Goal: Information Seeking & Learning: Learn about a topic

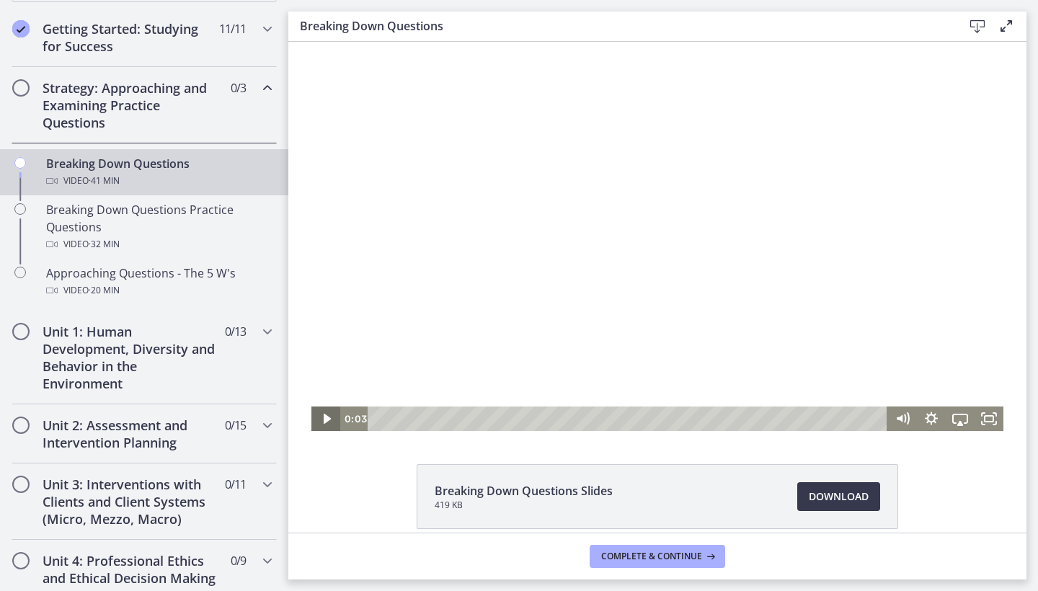
click at [324, 417] on icon "Play Video" at bounding box center [326, 419] width 7 height 10
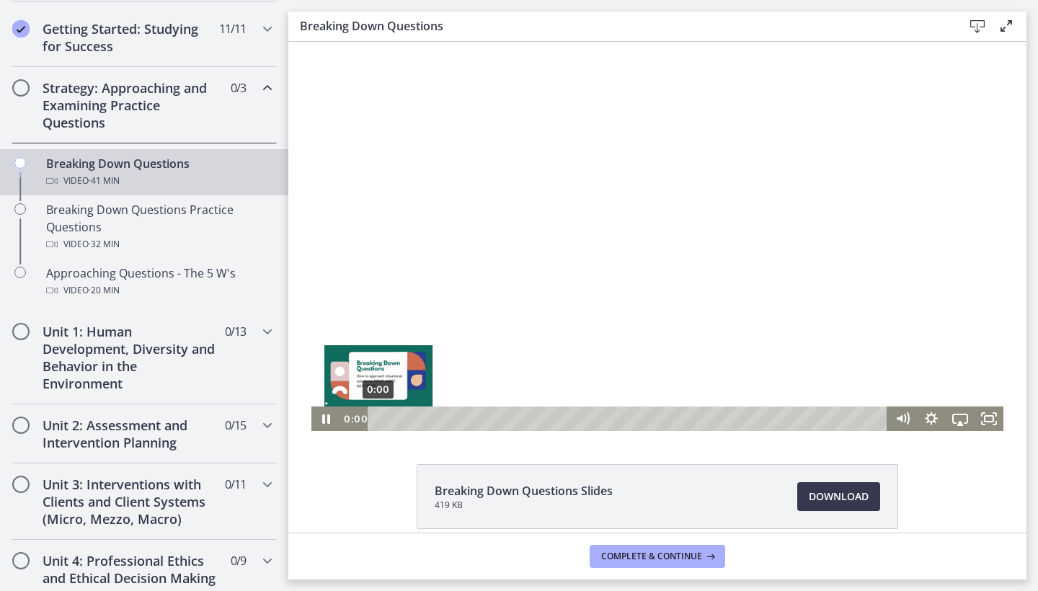
drag, startPoint x: 376, startPoint y: 419, endPoint x: 363, endPoint y: 420, distance: 13.1
click at [363, 420] on div "0:00 0:00" at bounding box center [614, 419] width 548 height 25
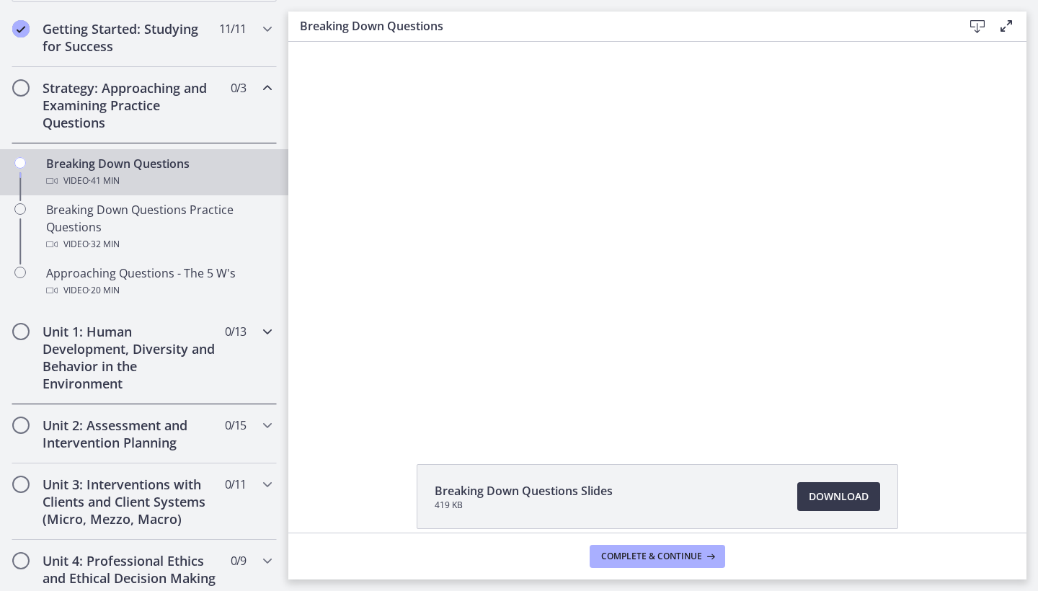
click at [267, 334] on icon "Chapters" at bounding box center [267, 331] width 17 height 17
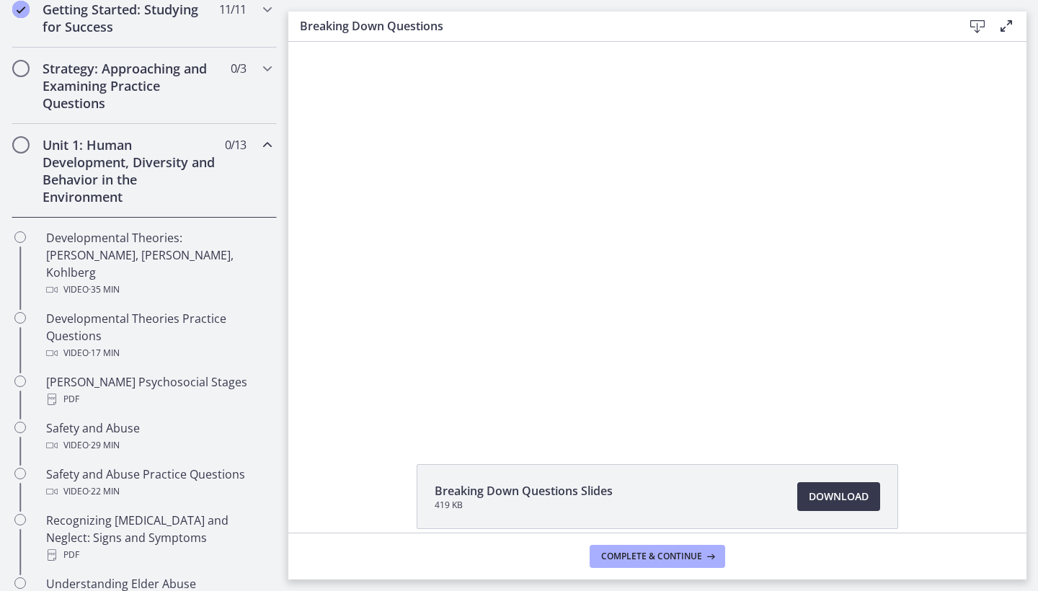
scroll to position [247, 0]
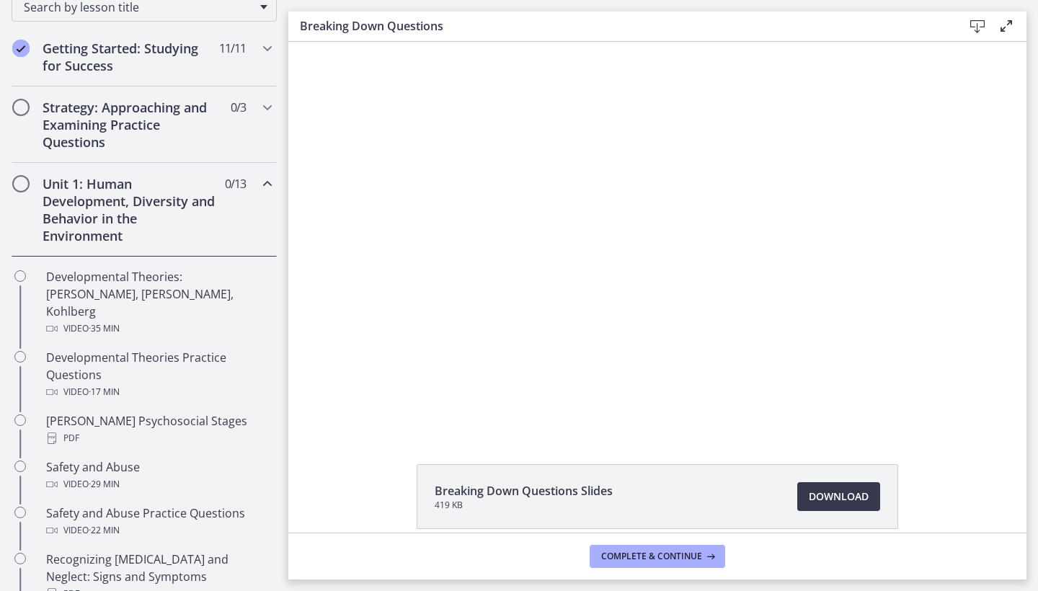
click at [265, 185] on icon "Chapters" at bounding box center [267, 183] width 17 height 17
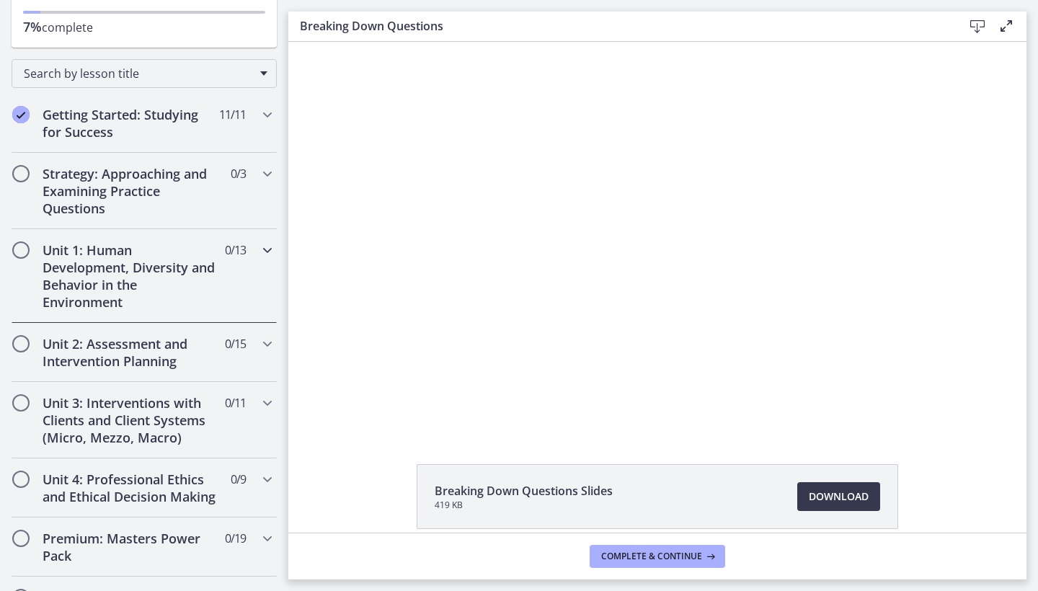
scroll to position [180, 0]
click at [266, 248] on icon "Chapters" at bounding box center [267, 250] width 17 height 17
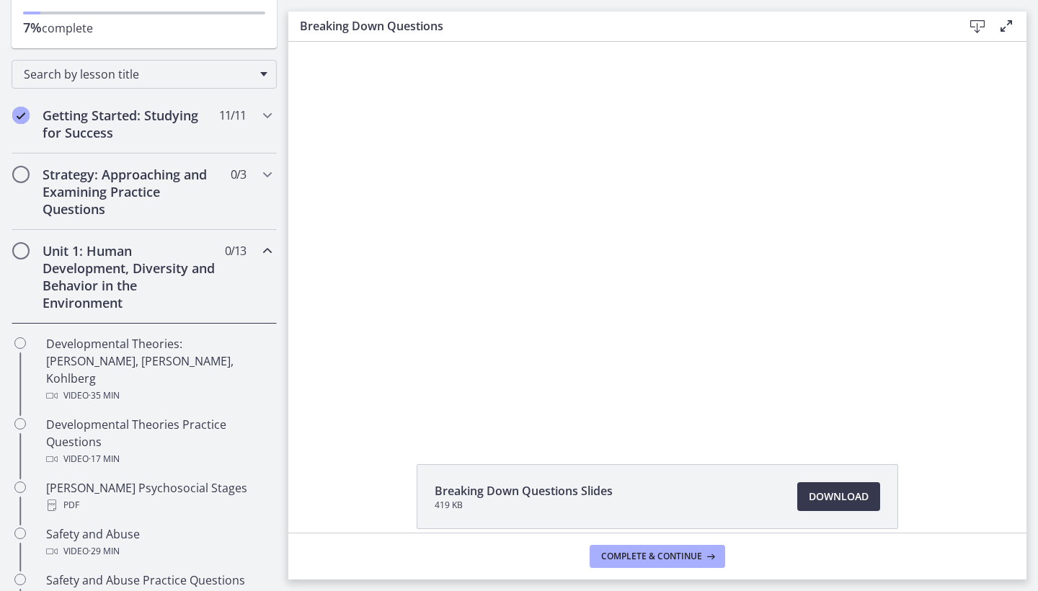
click at [266, 248] on icon "Chapters" at bounding box center [267, 250] width 17 height 17
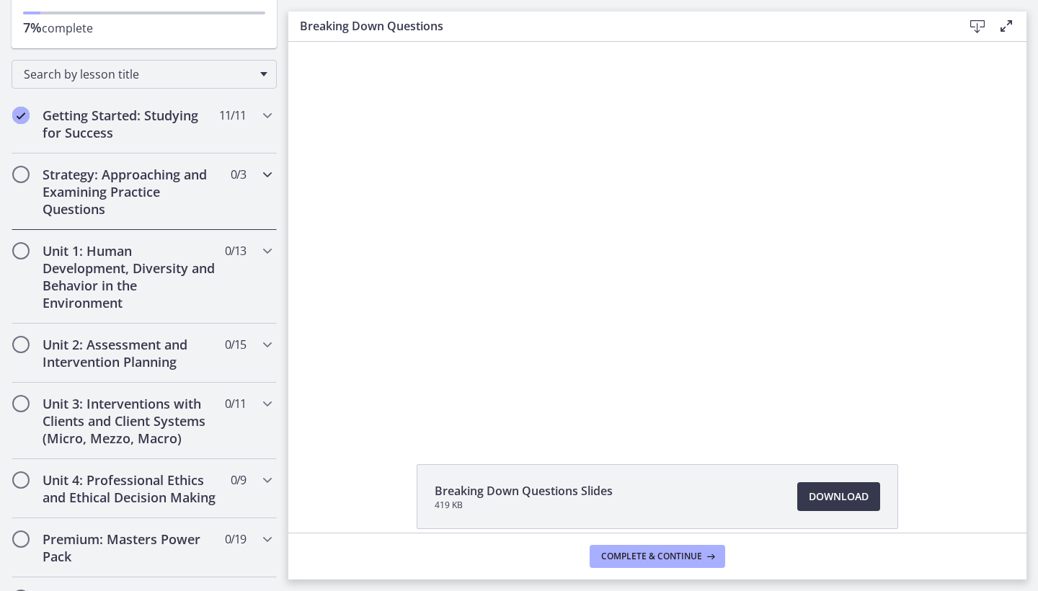
click at [271, 174] on icon "Chapters" at bounding box center [267, 174] width 17 height 17
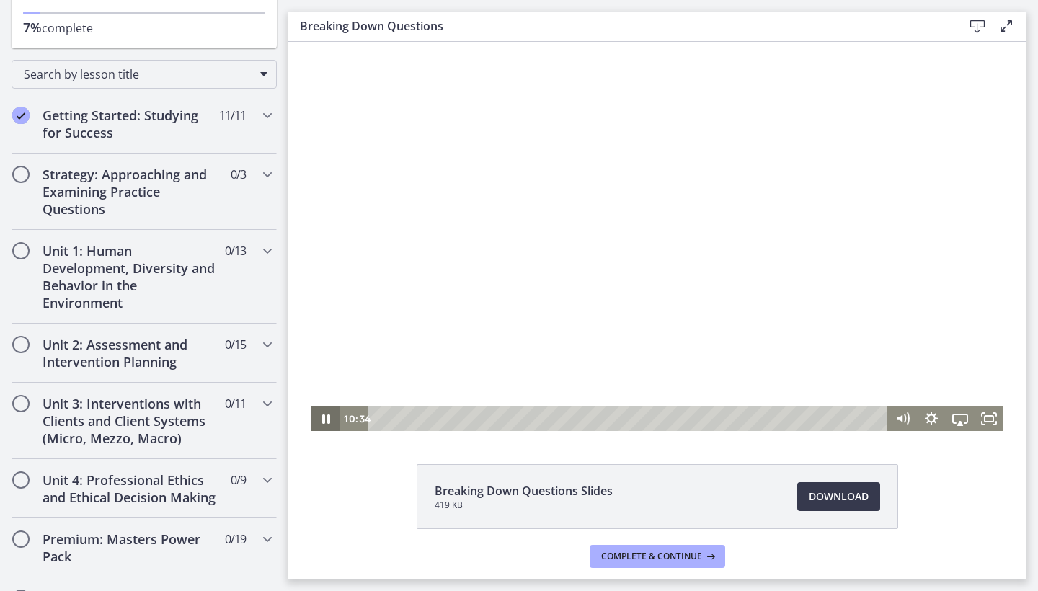
click at [325, 415] on icon "Pause" at bounding box center [325, 419] width 29 height 25
click at [329, 412] on icon "Play Video" at bounding box center [327, 419] width 35 height 30
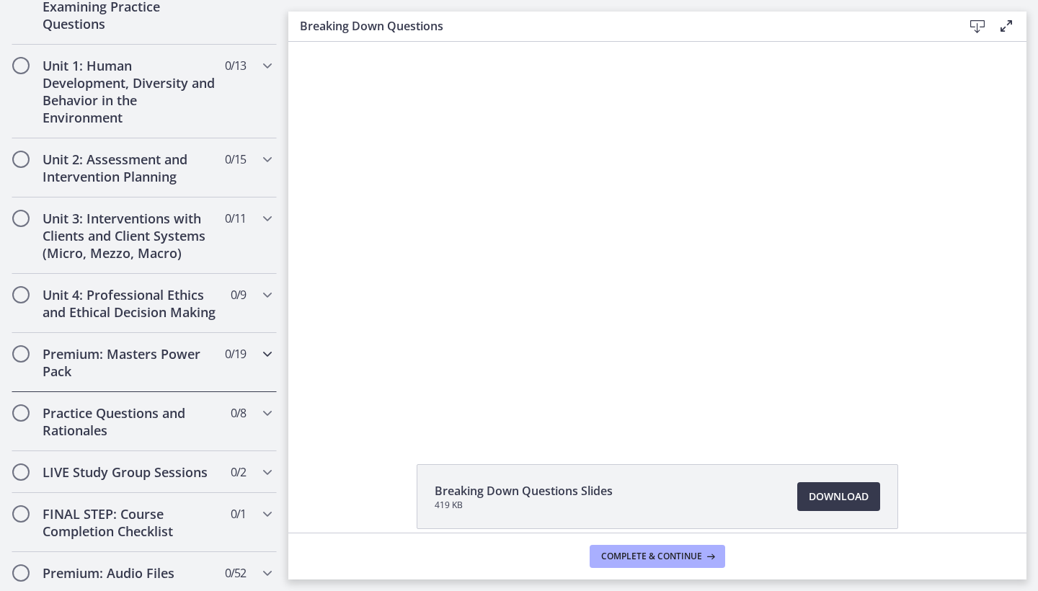
scroll to position [378, 0]
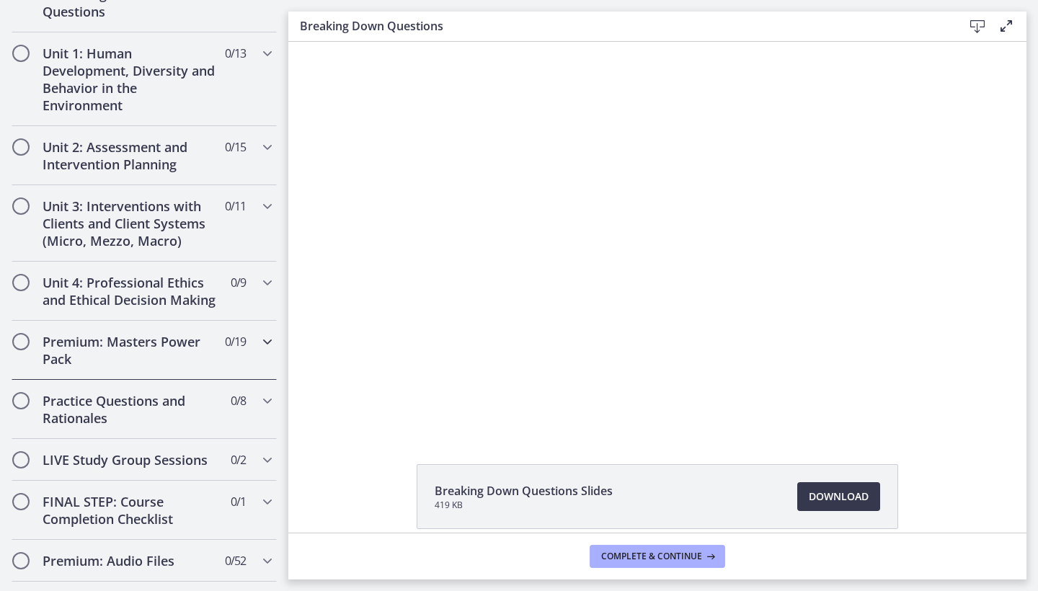
click at [267, 337] on icon "Chapters" at bounding box center [267, 341] width 17 height 17
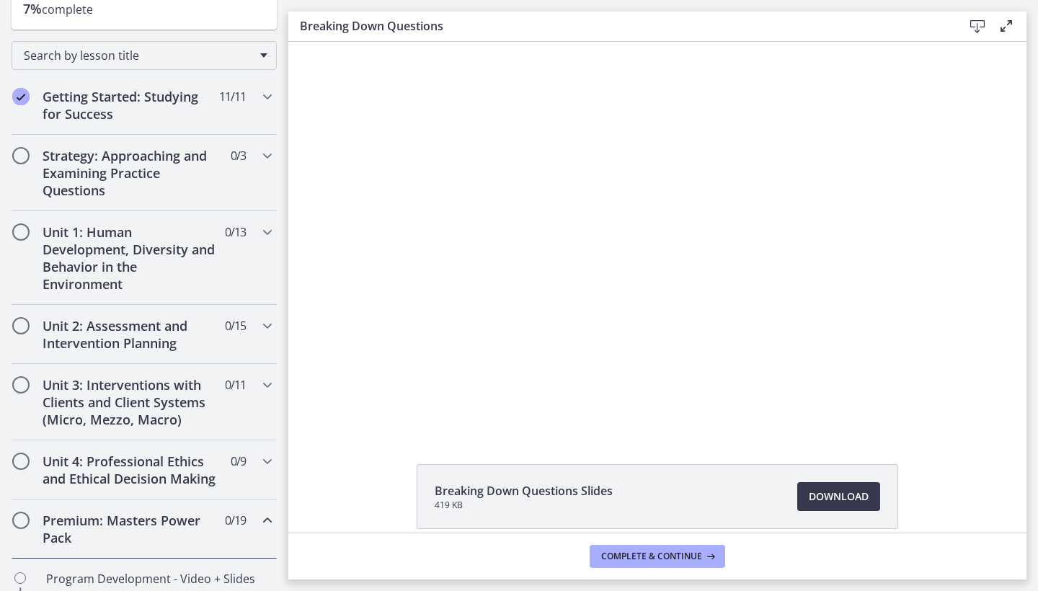
scroll to position [236, 0]
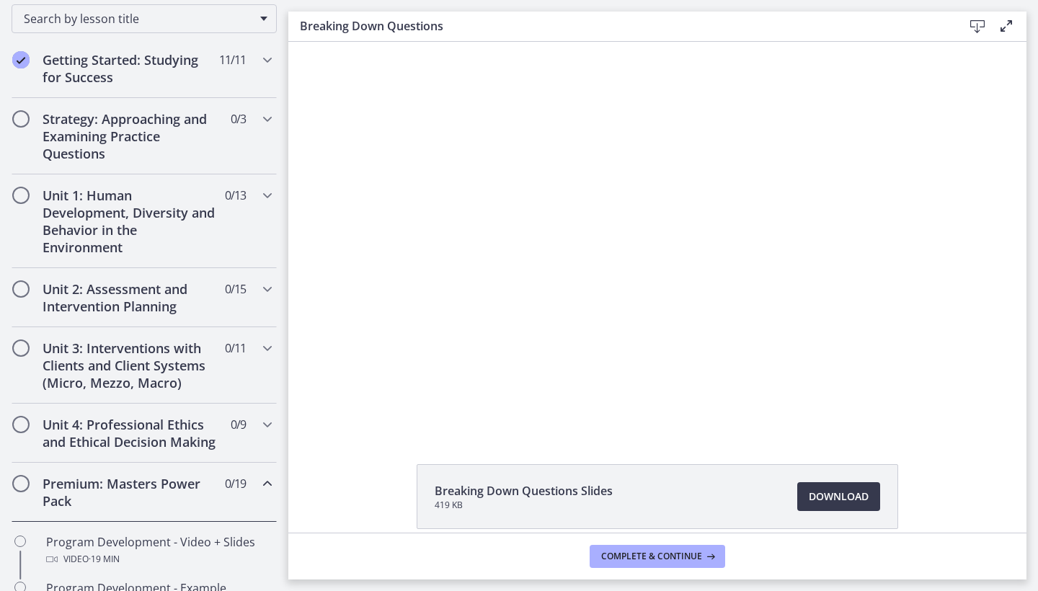
click at [272, 483] on icon "Chapters" at bounding box center [267, 483] width 17 height 17
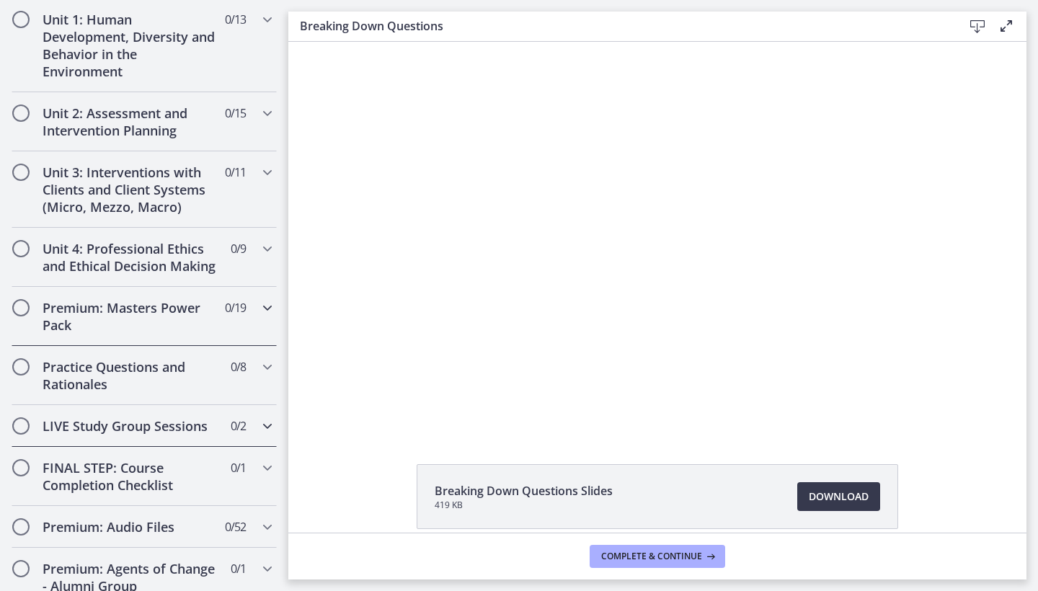
scroll to position [414, 0]
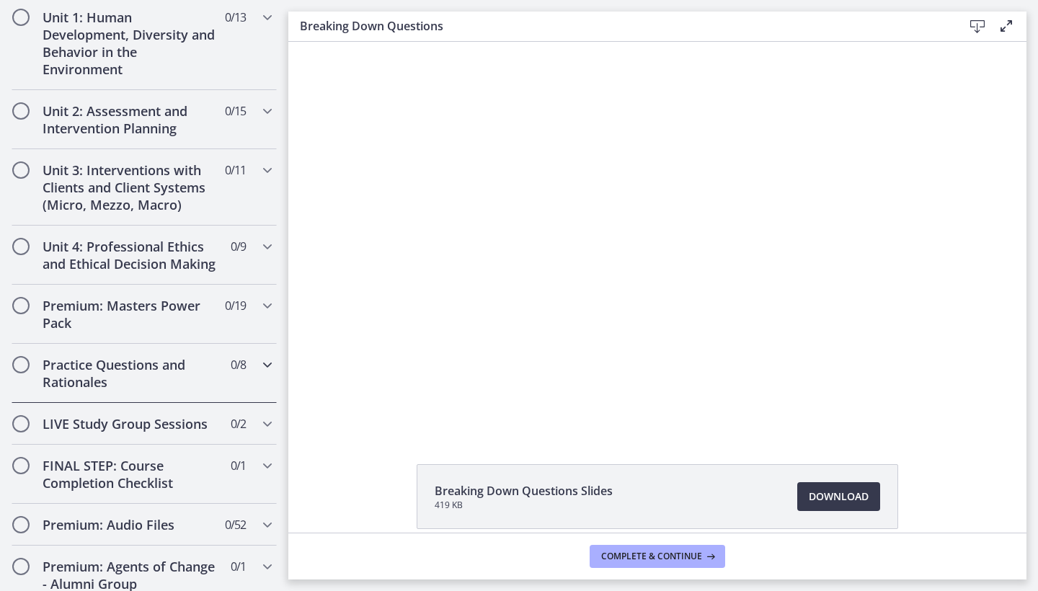
click at [265, 362] on icon "Chapters" at bounding box center [267, 364] width 17 height 17
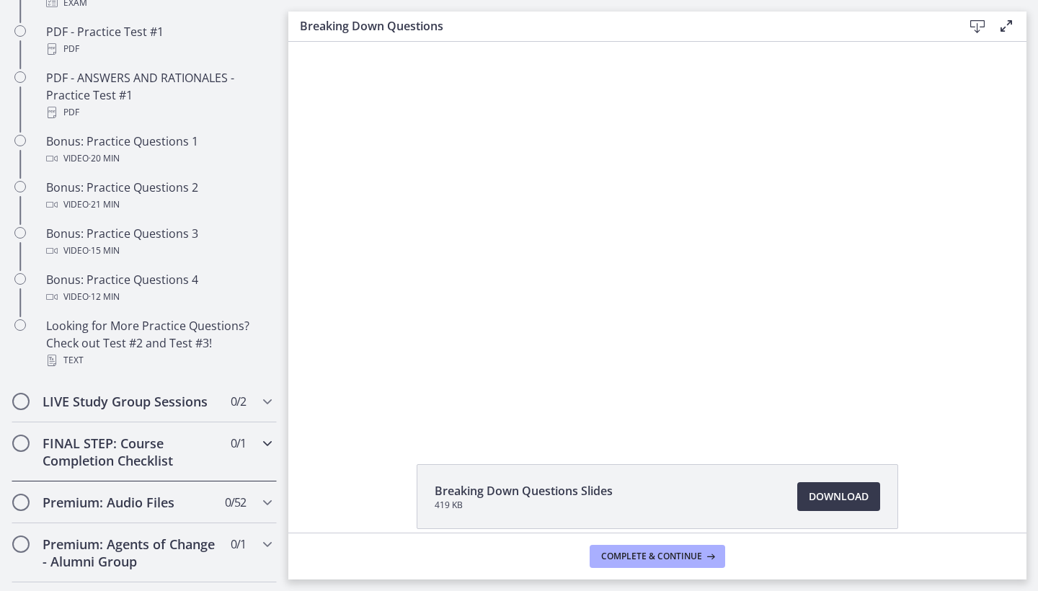
scroll to position [876, 0]
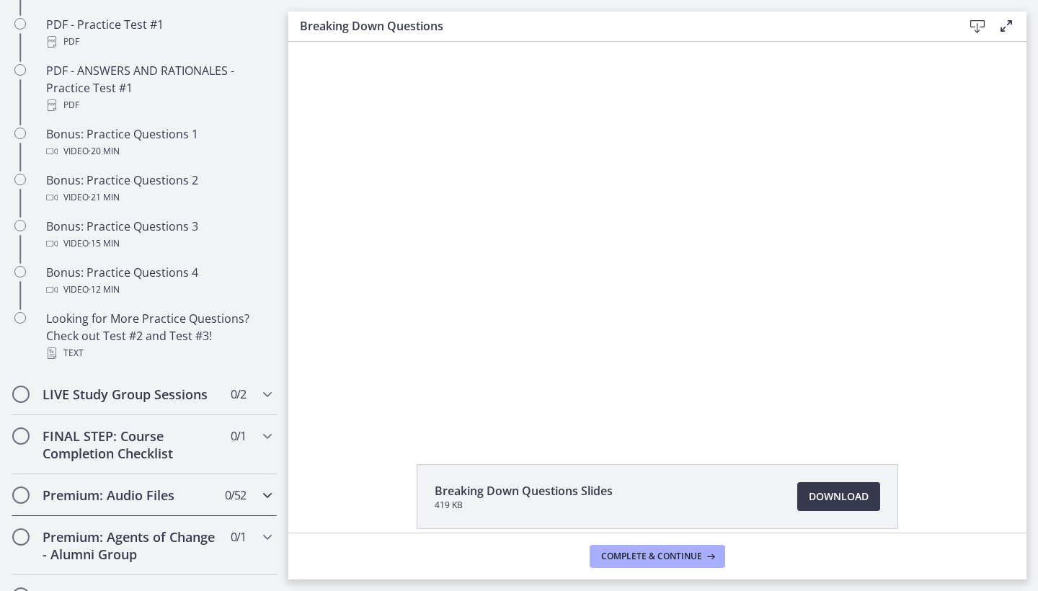
click at [271, 493] on icon "Chapters" at bounding box center [267, 495] width 17 height 17
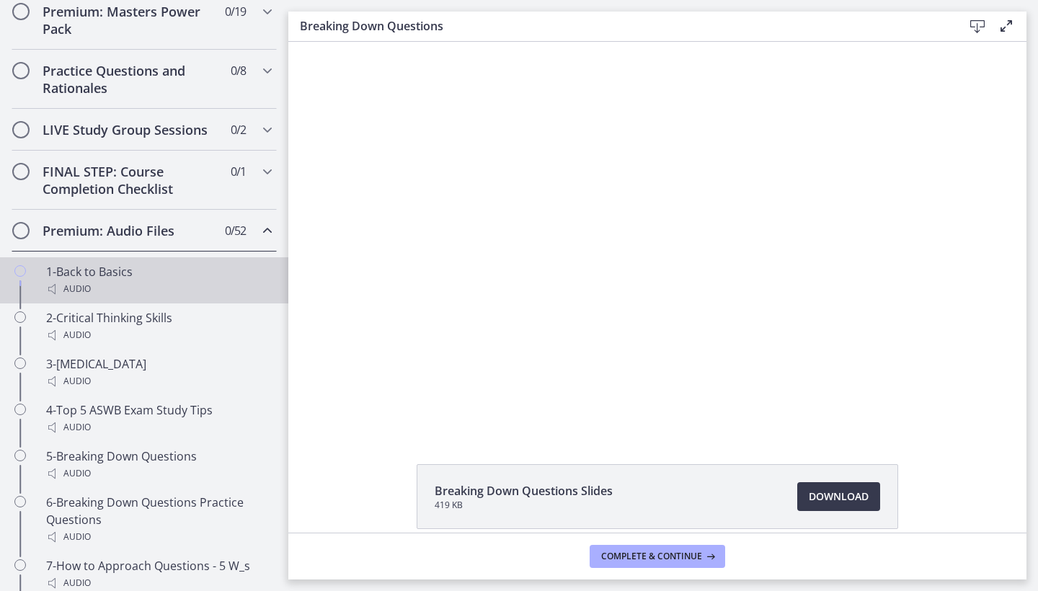
scroll to position [698, 0]
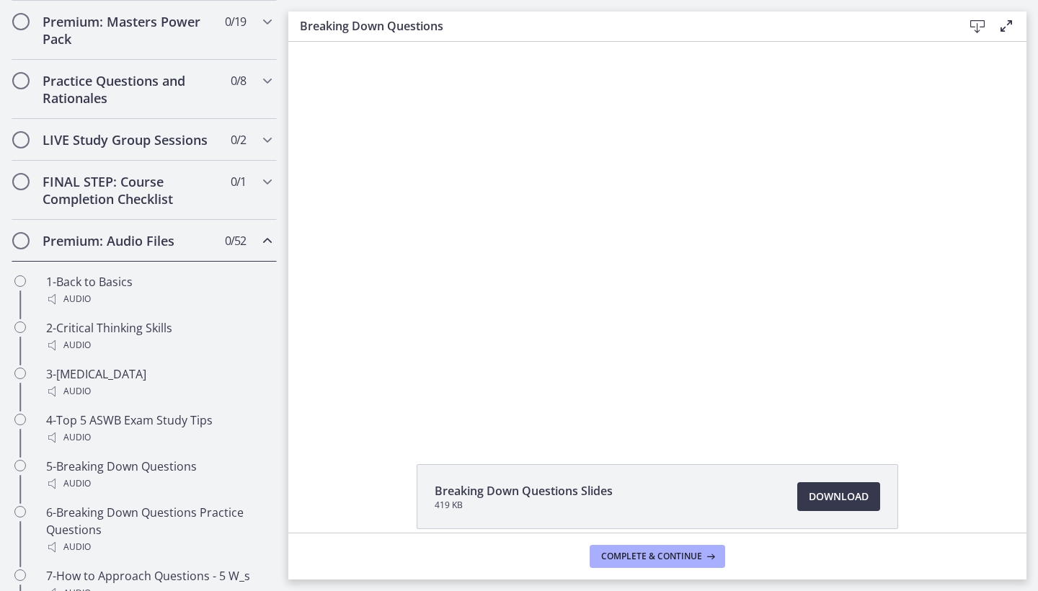
click at [262, 241] on icon "Chapters" at bounding box center [267, 240] width 17 height 17
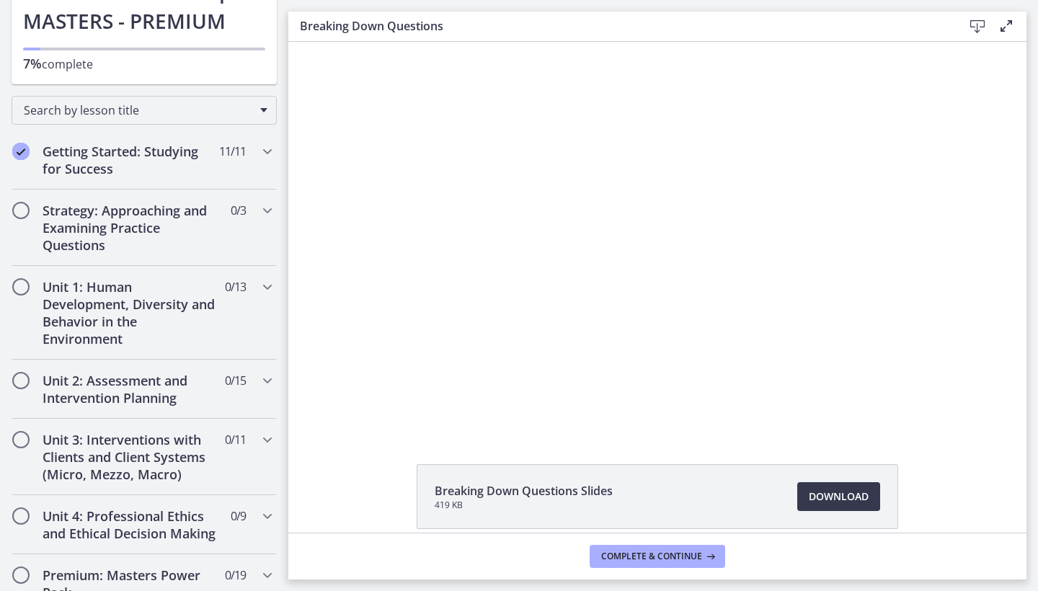
scroll to position [125, 0]
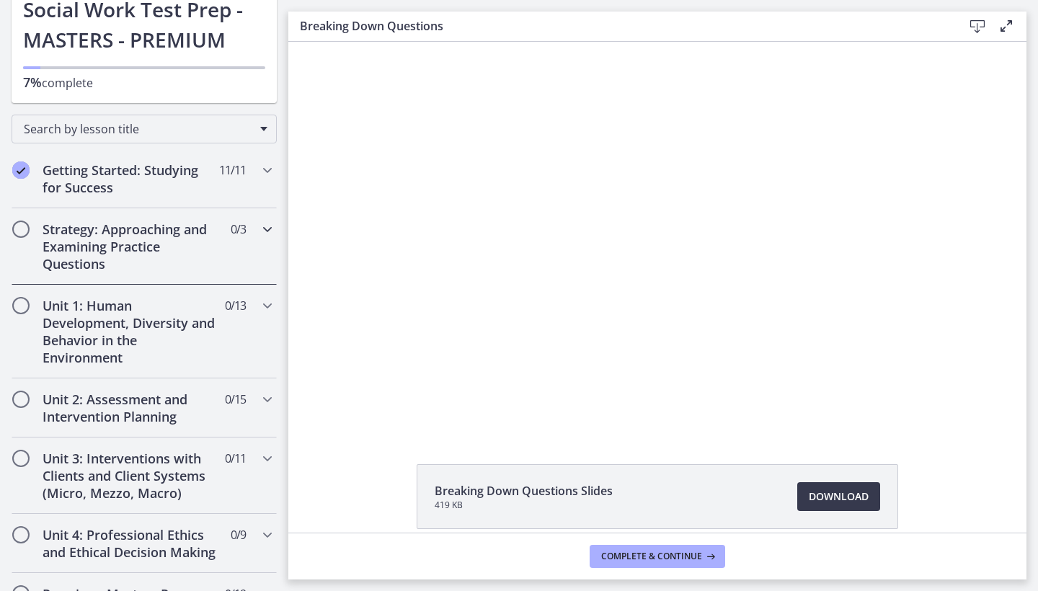
click at [262, 226] on icon "Chapters" at bounding box center [267, 229] width 17 height 17
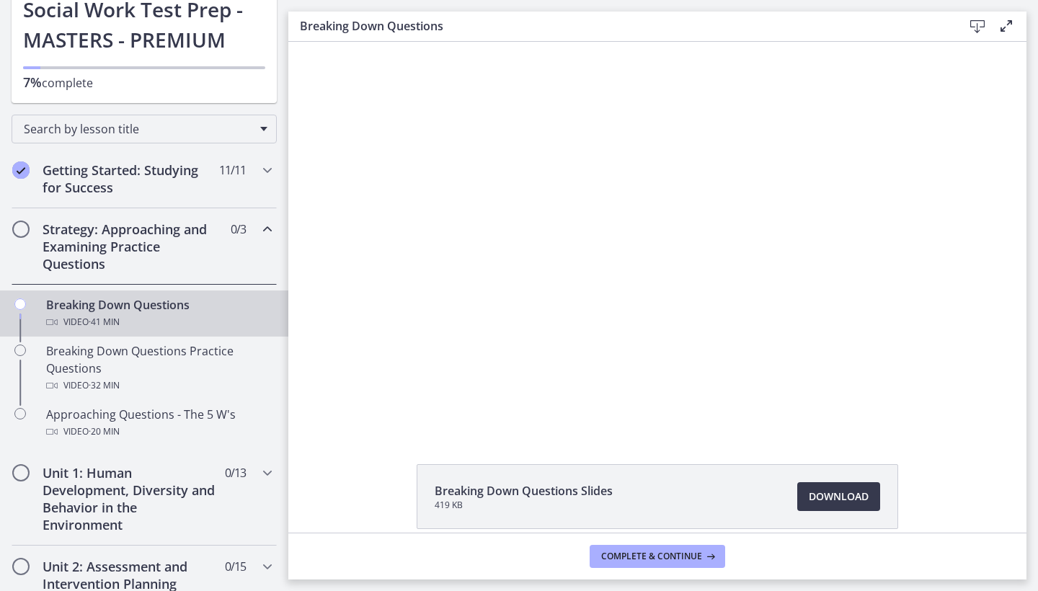
scroll to position [130, 0]
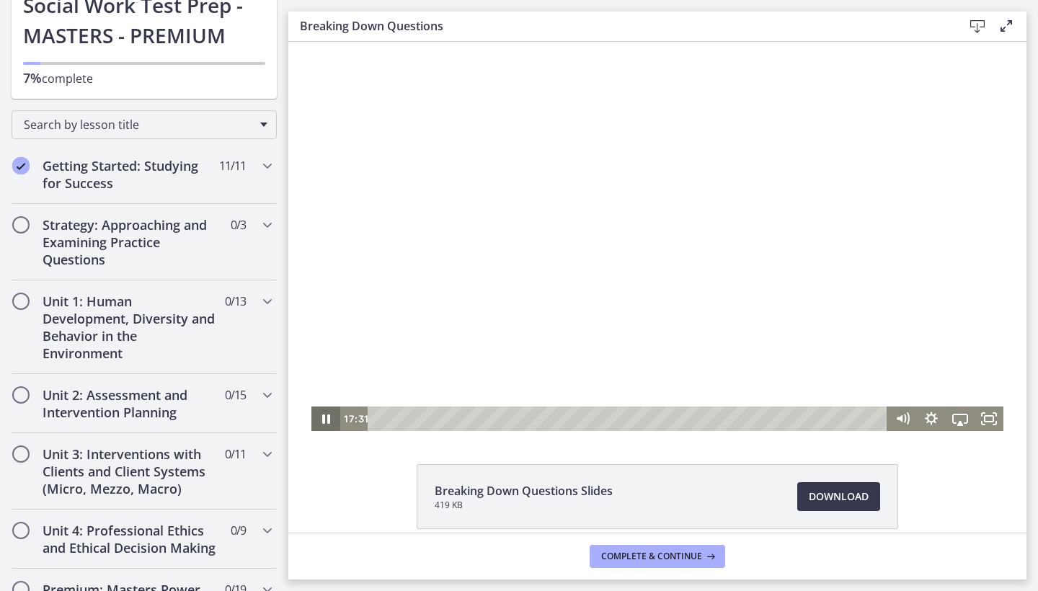
click at [325, 417] on icon "Pause" at bounding box center [325, 419] width 29 height 25
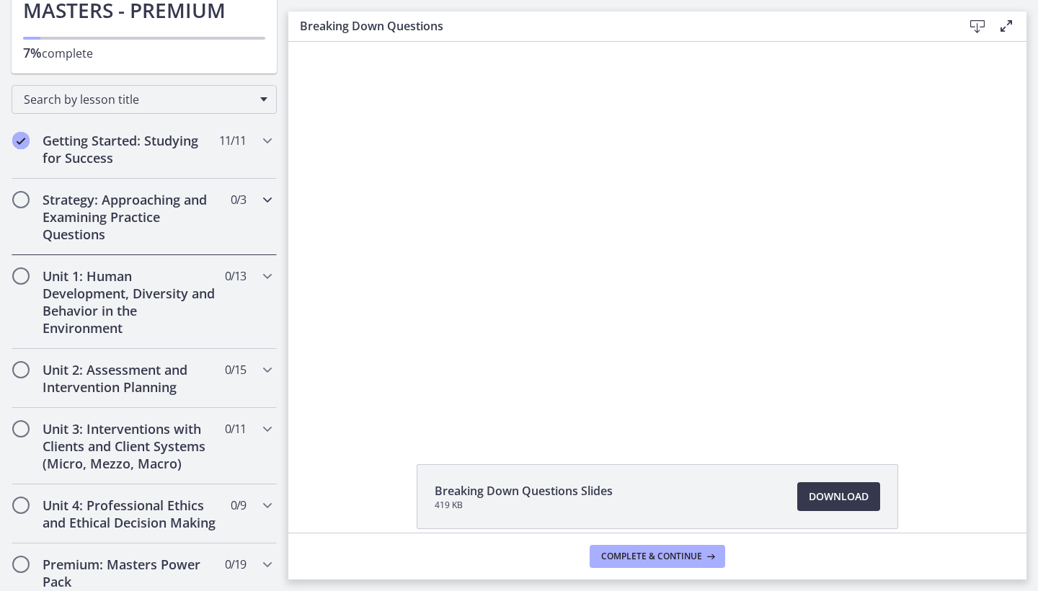
scroll to position [159, 0]
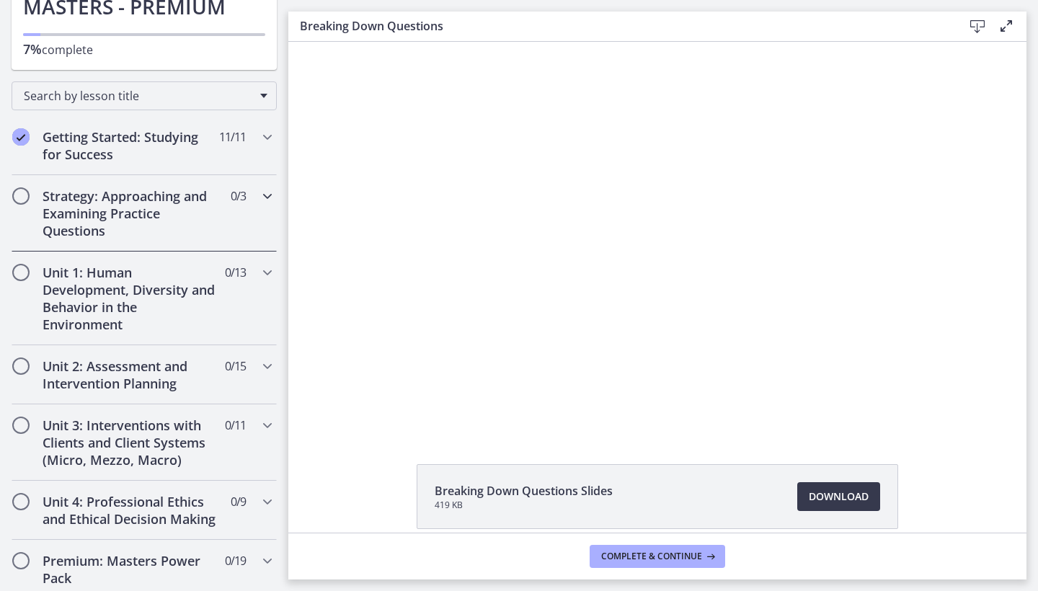
click at [260, 192] on icon "Chapters" at bounding box center [267, 195] width 17 height 17
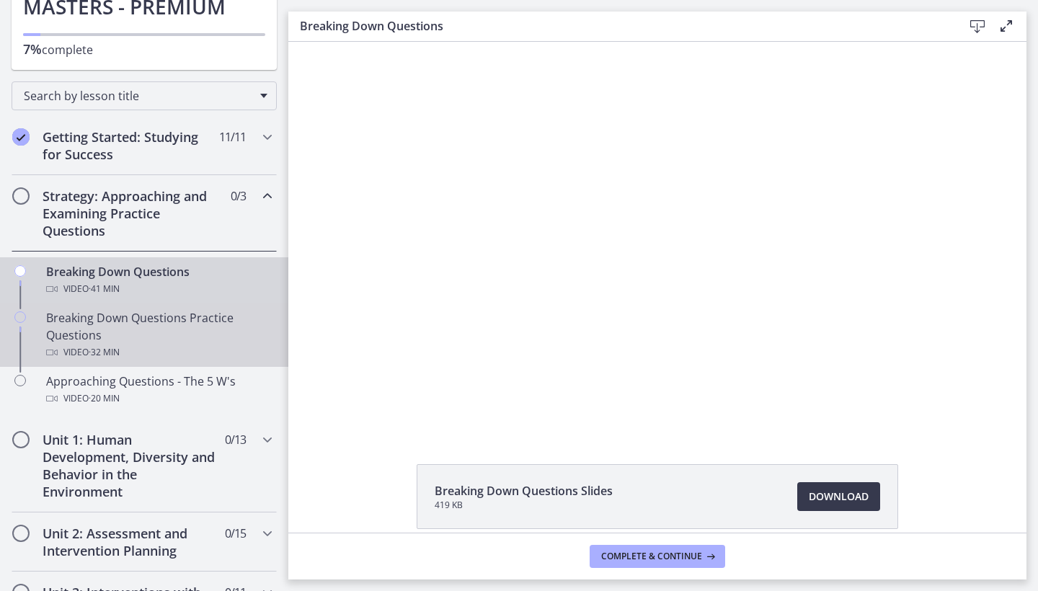
scroll to position [170, 0]
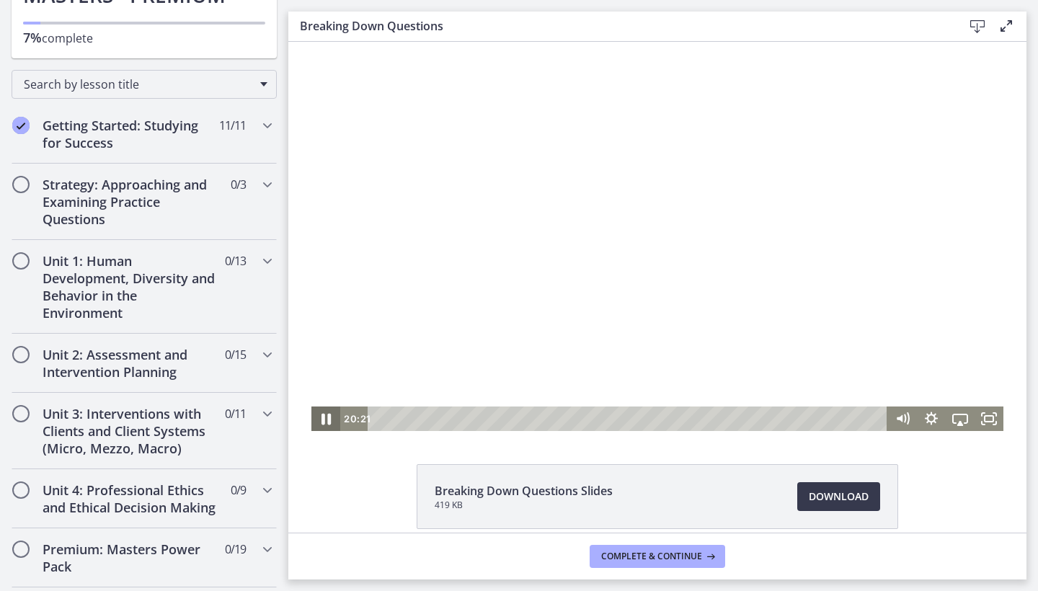
click at [327, 417] on icon "Pause" at bounding box center [326, 419] width 35 height 30
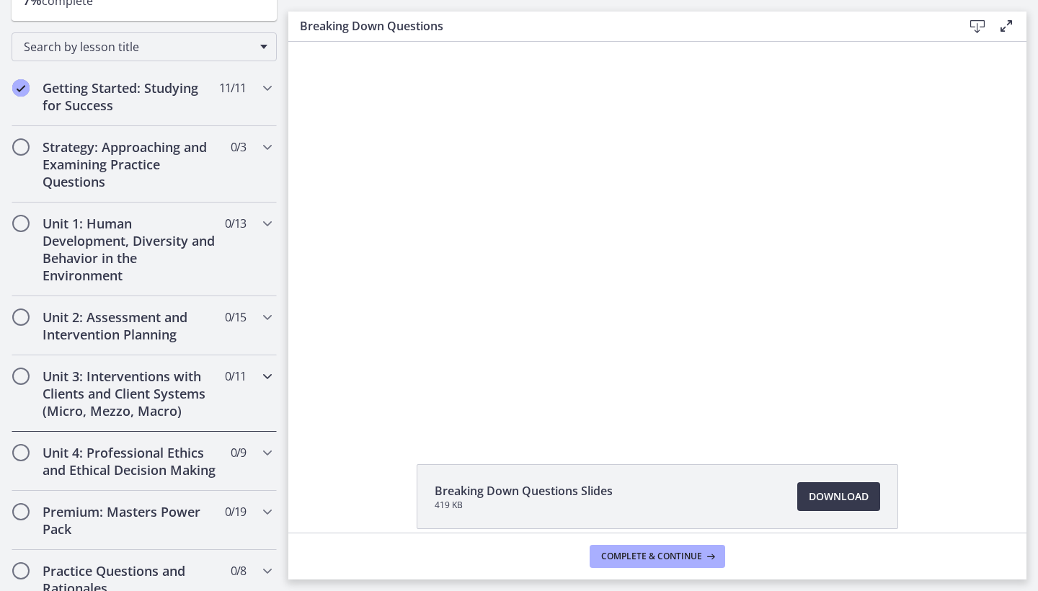
scroll to position [199, 0]
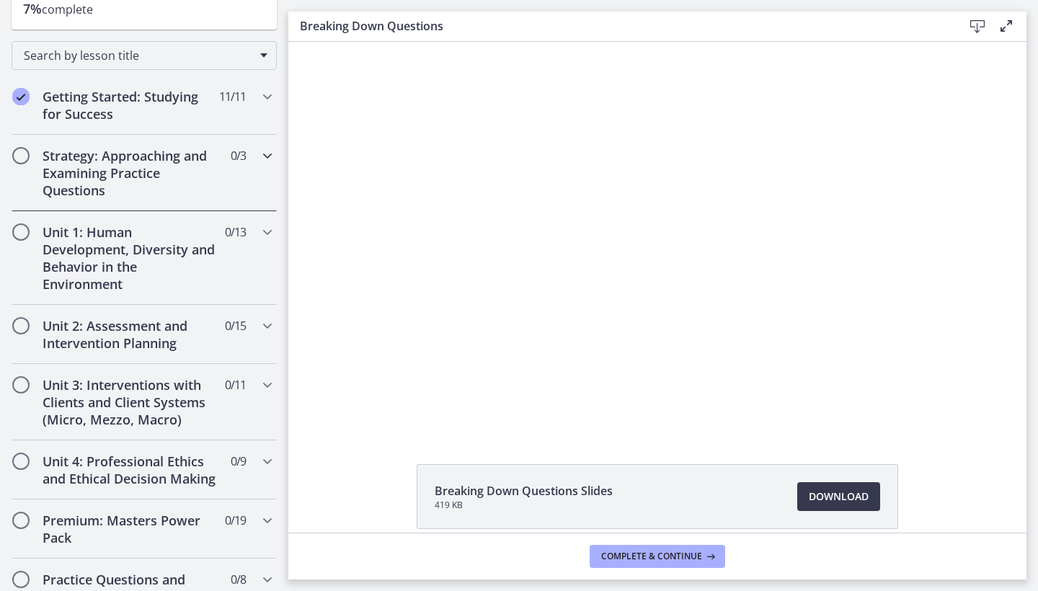
click at [265, 156] on icon "Chapters" at bounding box center [267, 155] width 17 height 17
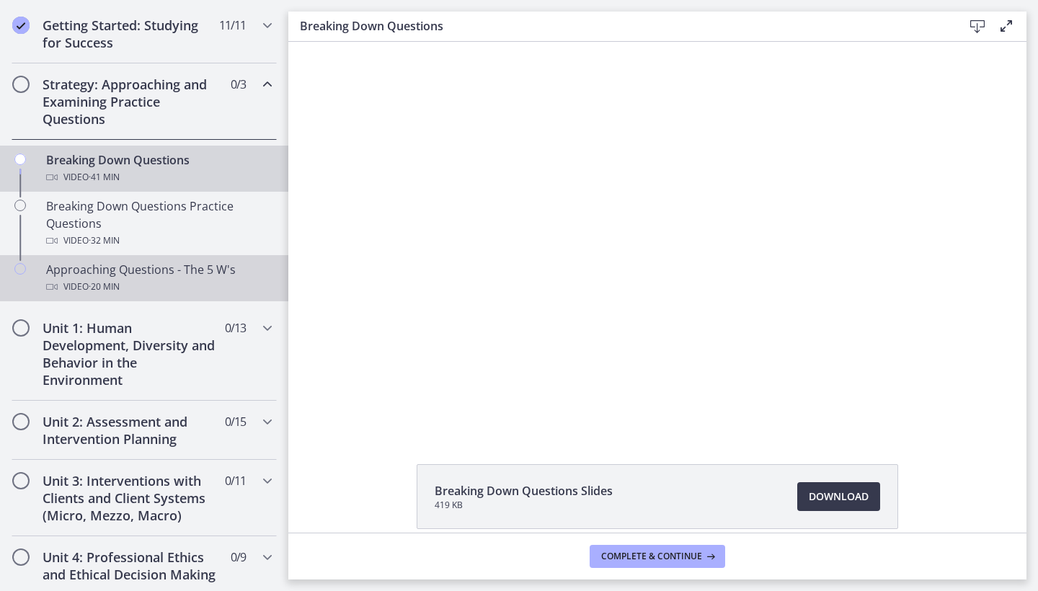
scroll to position [274, 0]
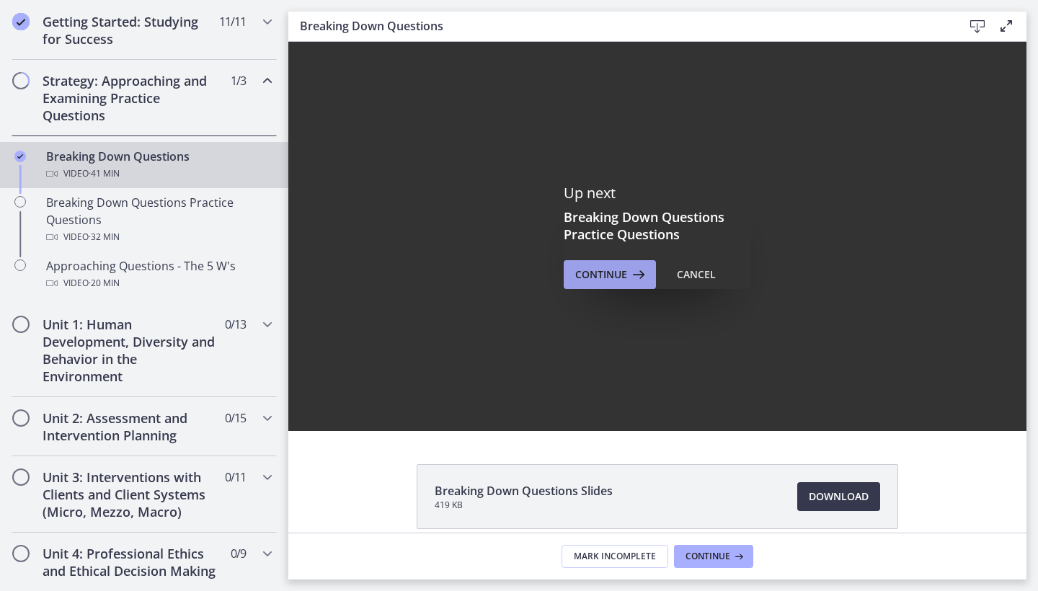
click at [627, 273] on icon at bounding box center [637, 274] width 20 height 17
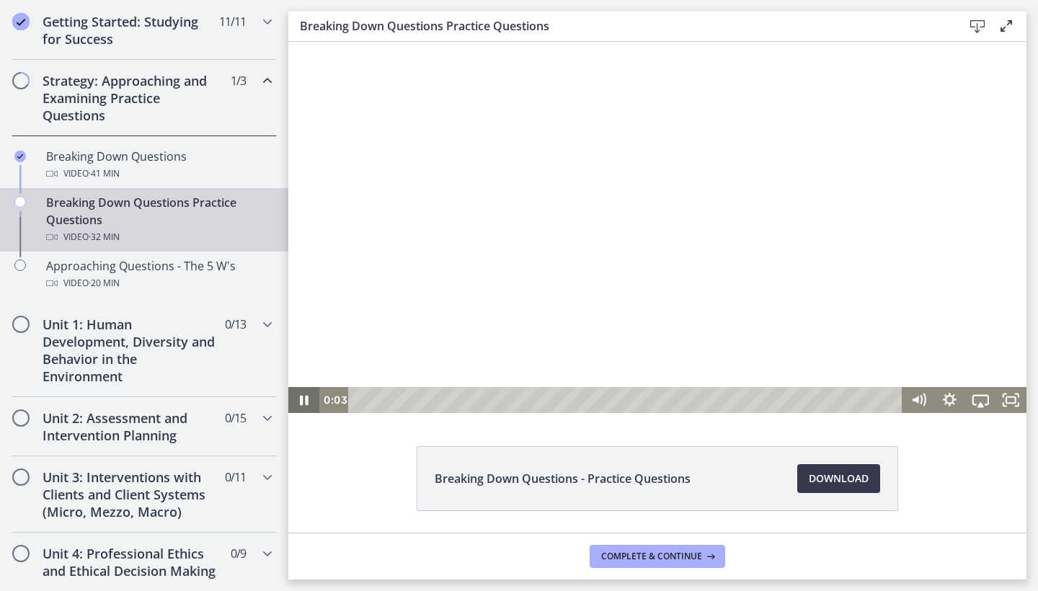
click at [312, 401] on icon "Pause" at bounding box center [303, 400] width 31 height 26
click at [304, 400] on button "Pause" at bounding box center [303, 400] width 31 height 26
click at [304, 400] on button "Play Video" at bounding box center [303, 400] width 31 height 26
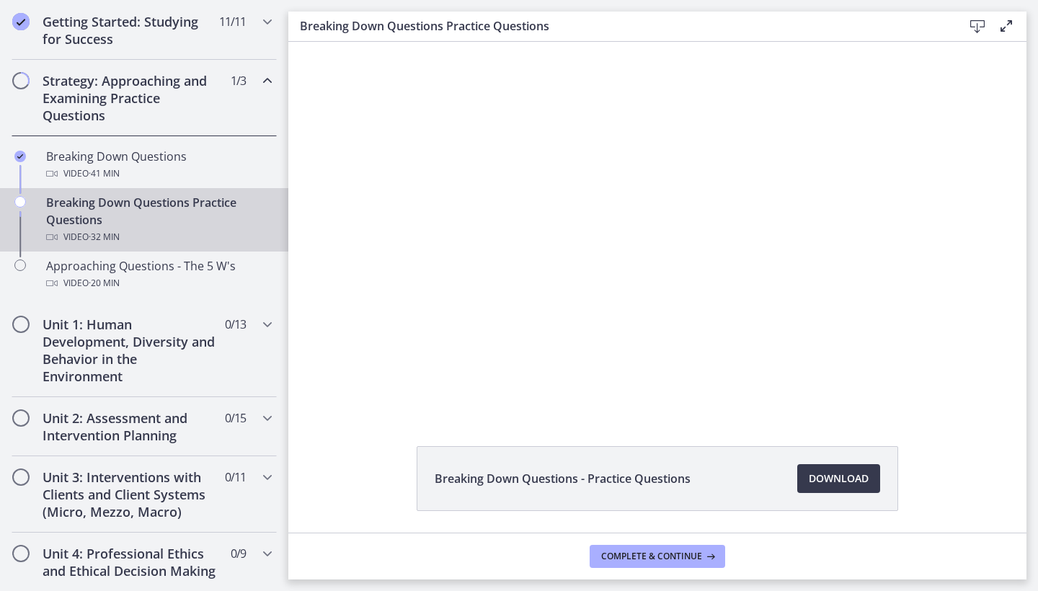
click at [304, 400] on button "Pause" at bounding box center [303, 400] width 31 height 26
click at [304, 400] on button "Play Video" at bounding box center [303, 400] width 31 height 26
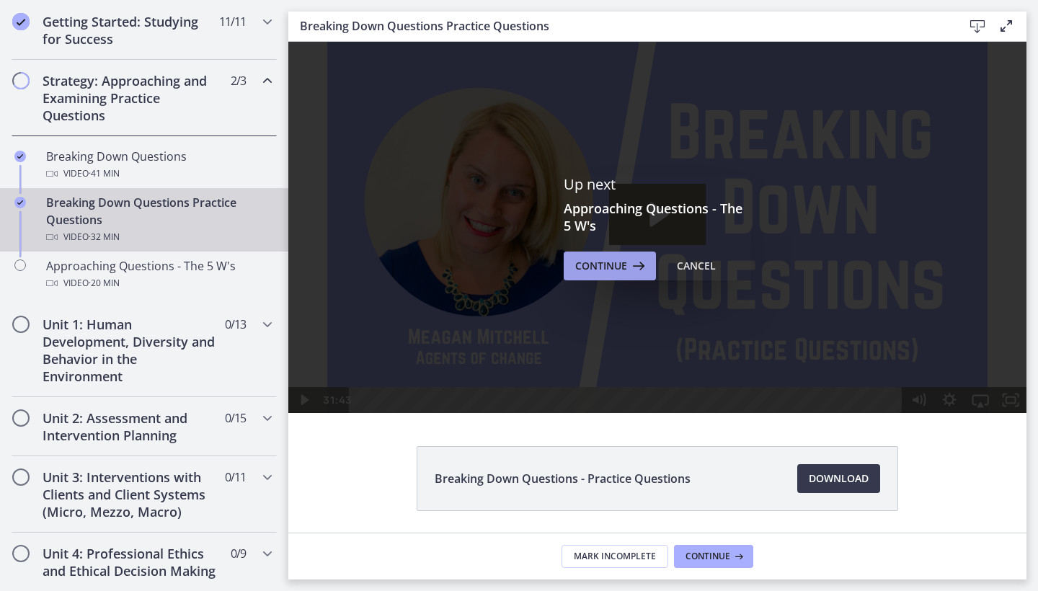
click at [632, 258] on icon at bounding box center [637, 265] width 20 height 17
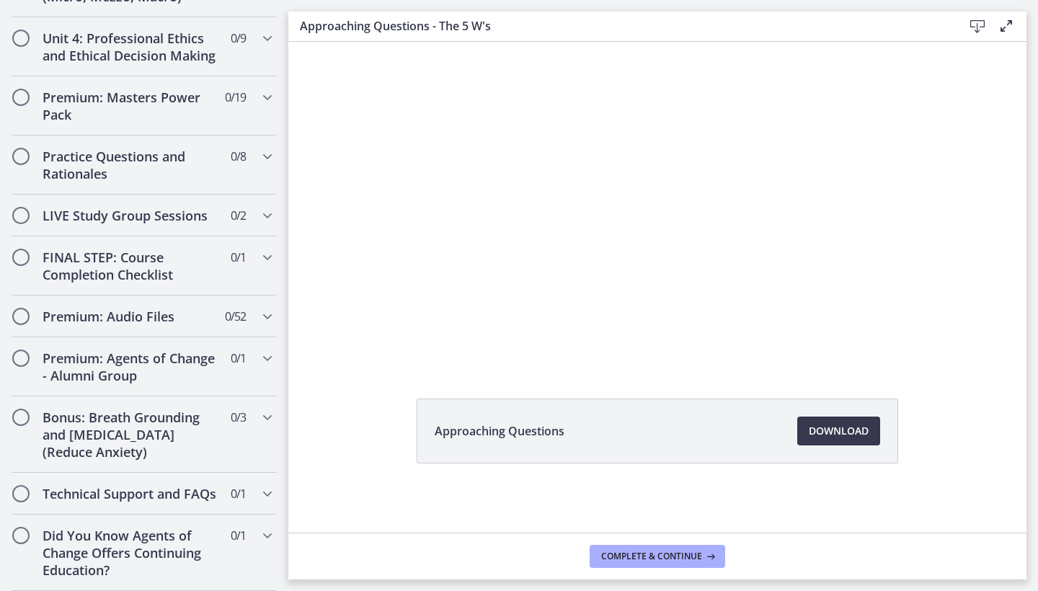
scroll to position [789, 0]
click at [262, 210] on icon "Chapters" at bounding box center [267, 215] width 17 height 17
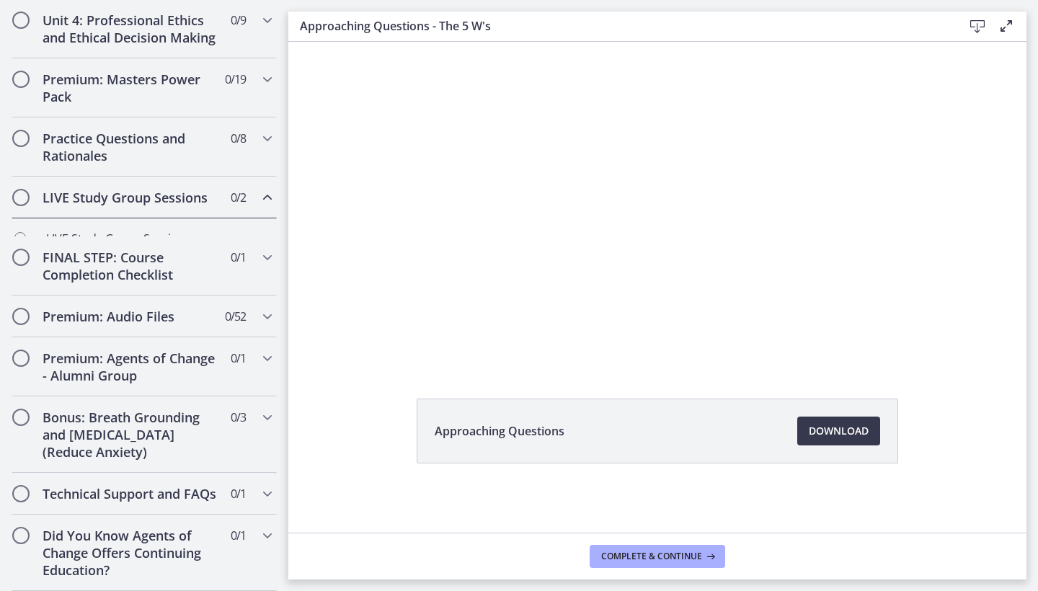
scroll to position [723, 0]
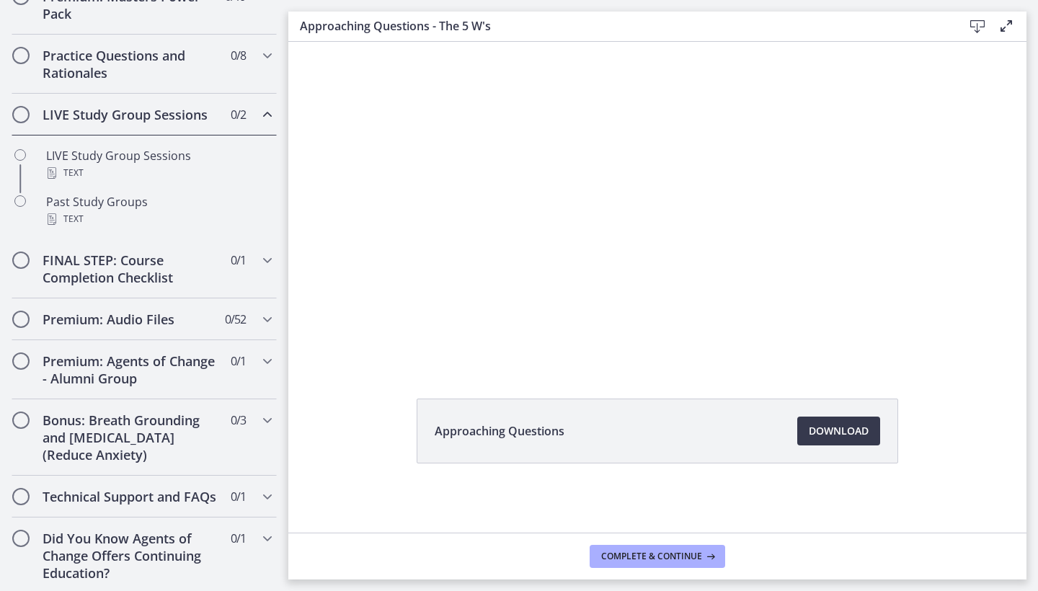
click at [262, 112] on icon "Chapters" at bounding box center [267, 114] width 17 height 17
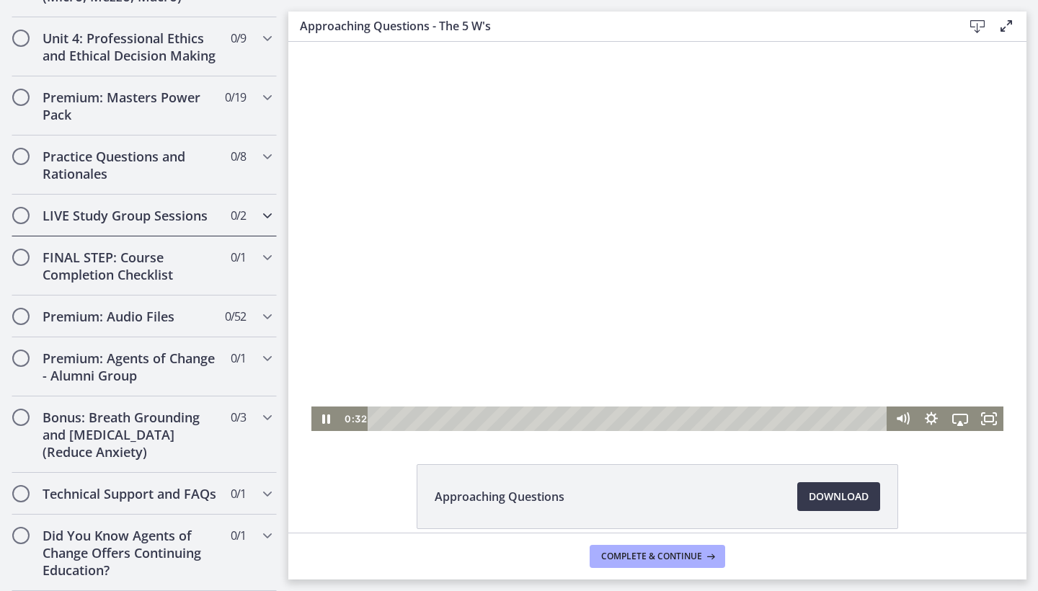
scroll to position [0, 0]
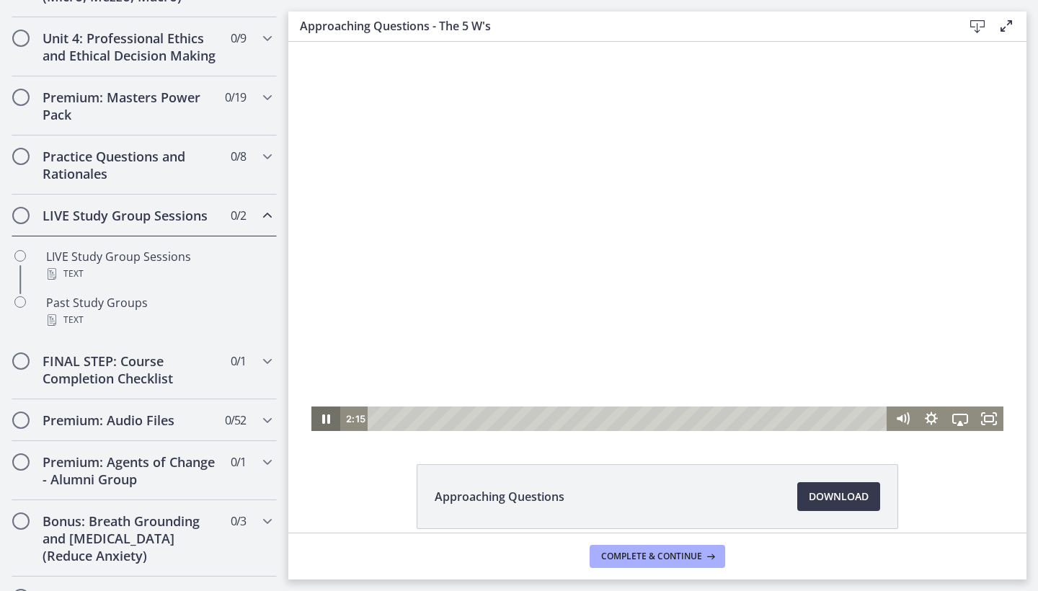
click at [325, 417] on icon "Pause" at bounding box center [325, 419] width 29 height 25
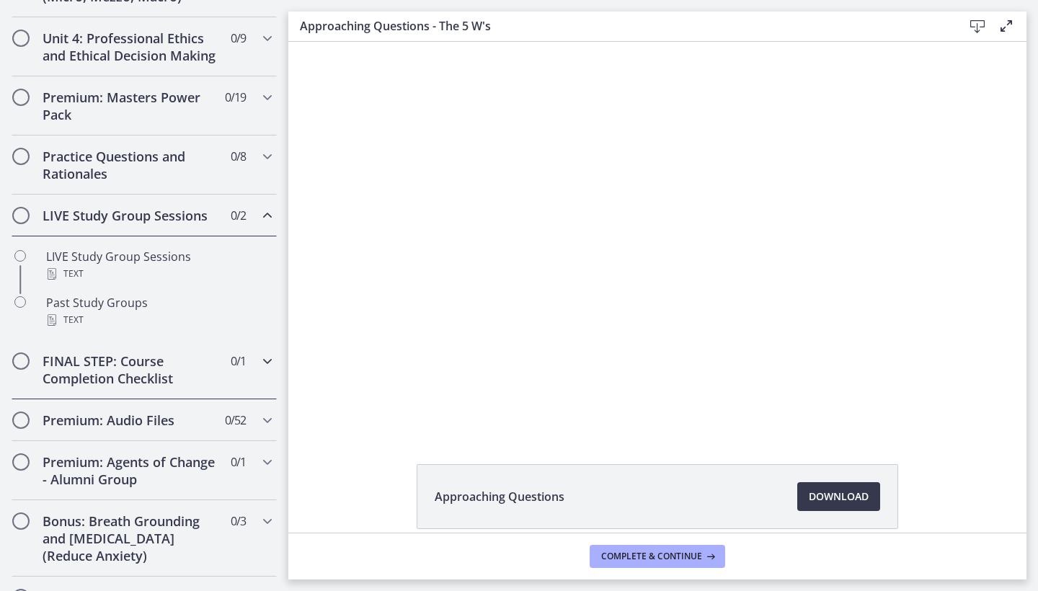
click at [326, 419] on button "Play Video" at bounding box center [325, 419] width 29 height 25
click at [326, 419] on button "Pause" at bounding box center [325, 419] width 29 height 25
click at [326, 419] on button "Play Video" at bounding box center [325, 419] width 29 height 25
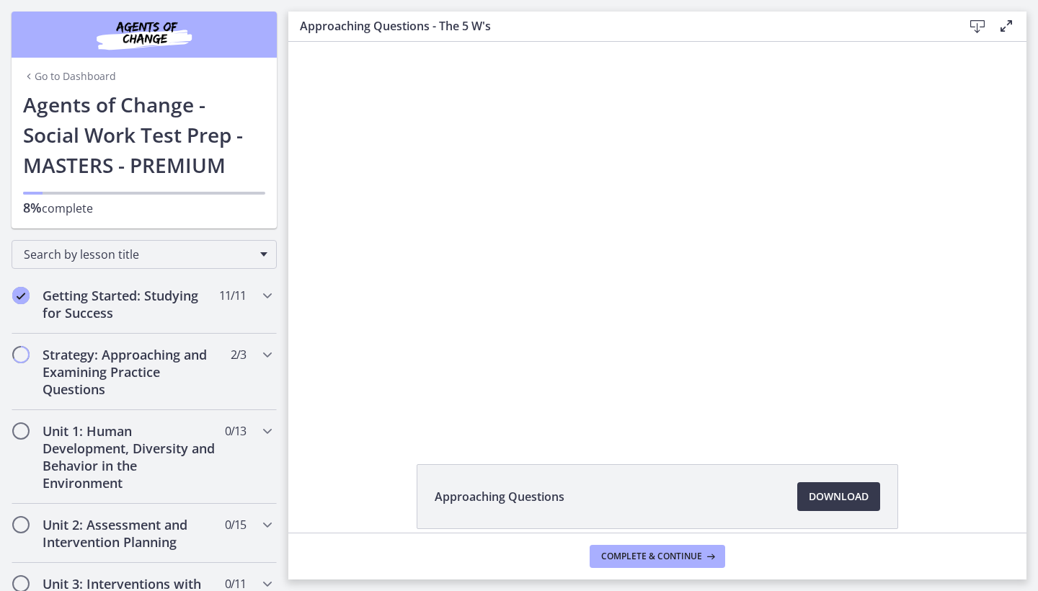
scroll to position [622, 0]
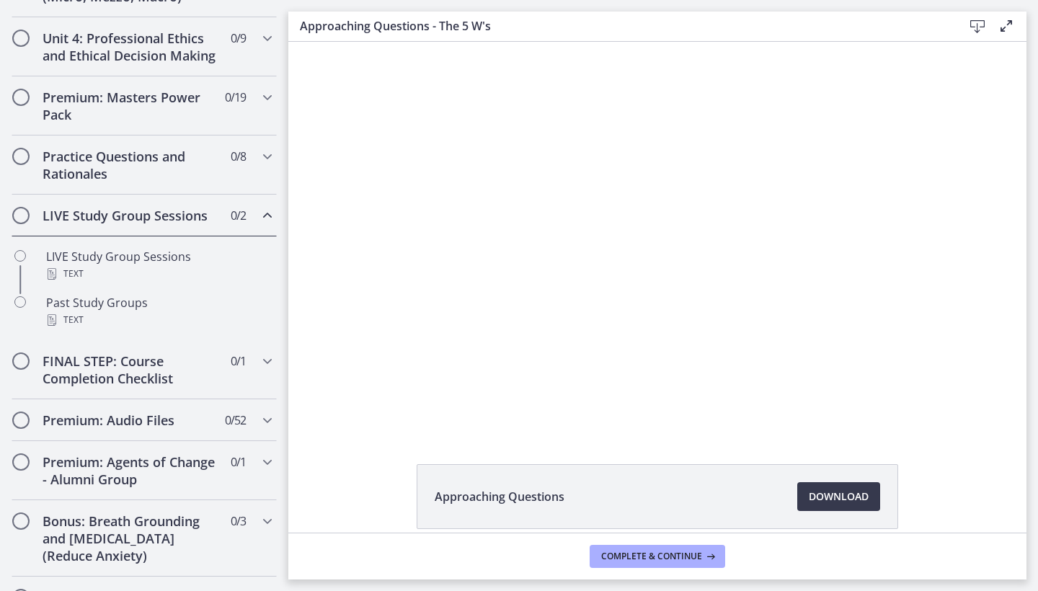
click at [326, 419] on button "Pause" at bounding box center [325, 419] width 29 height 25
